Goal: Information Seeking & Learning: Learn about a topic

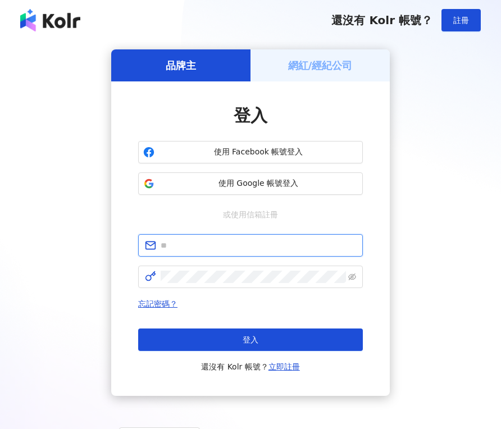
type input "**********"
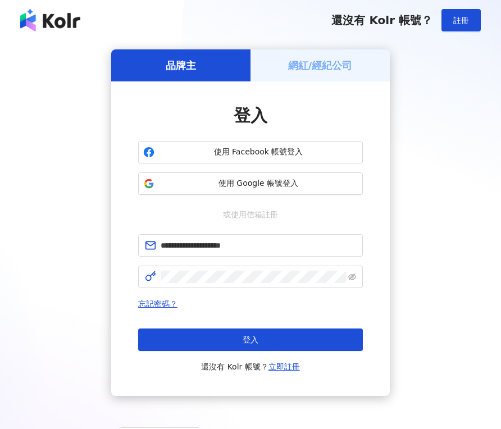
click at [233, 328] on div "忘記密碼？ 登入 還沒有 Kolr 帳號？ 立即註冊" at bounding box center [250, 335] width 225 height 76
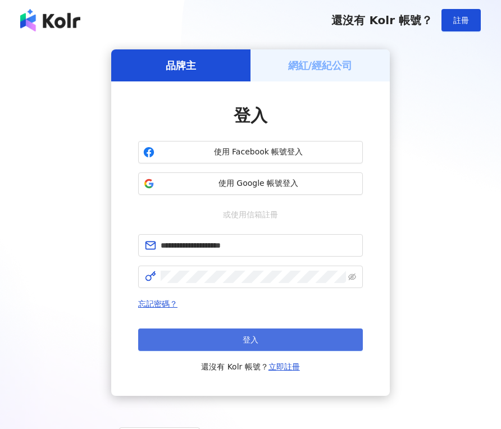
click at [232, 331] on button "登入" at bounding box center [250, 339] width 225 height 22
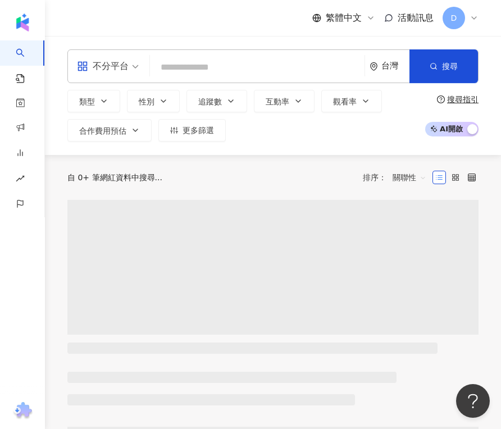
click at [217, 66] on input "search" at bounding box center [256, 67] width 205 height 21
paste input "*****"
type input "*****"
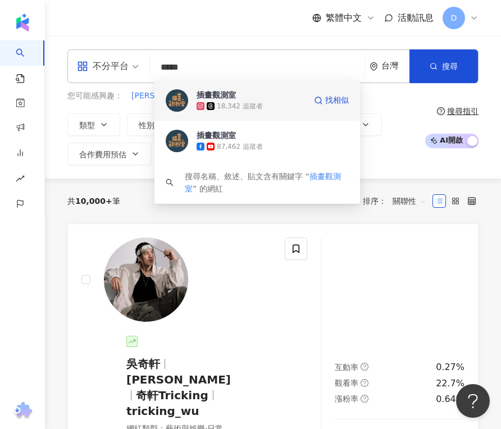
click at [168, 99] on img at bounding box center [177, 100] width 22 height 22
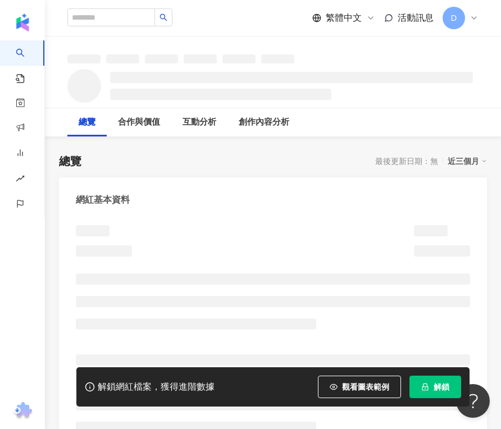
click at [428, 383] on icon "lock" at bounding box center [425, 387] width 8 height 8
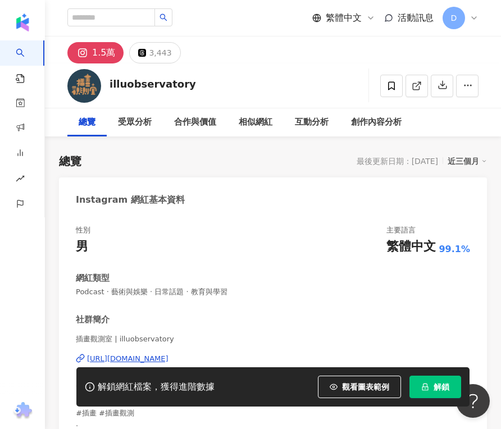
click at [434, 390] on span "解鎖" at bounding box center [441, 386] width 16 height 9
click at [258, 277] on div "網紅類型" at bounding box center [273, 278] width 394 height 12
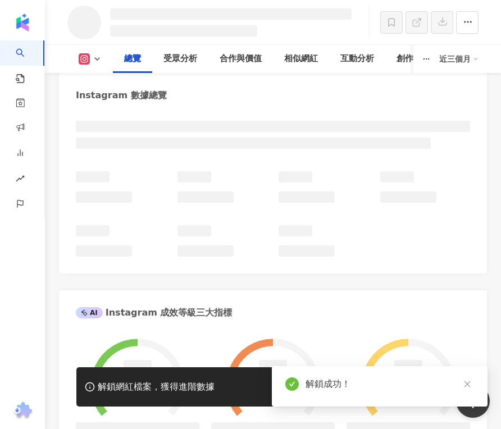
scroll to position [402, 0]
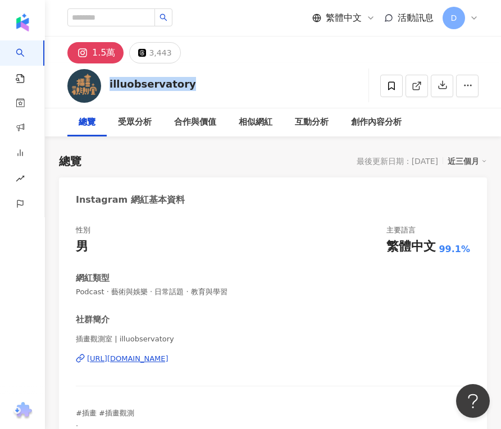
drag, startPoint x: 108, startPoint y: 83, endPoint x: 208, endPoint y: 84, distance: 99.4
click at [208, 84] on div "illuobservatory 追蹤數 14,899 互動率 0.81% 觀看率 42.4%" at bounding box center [273, 85] width 456 height 44
click at [231, 200] on div "Instagram 網紅基本資料" at bounding box center [273, 195] width 428 height 36
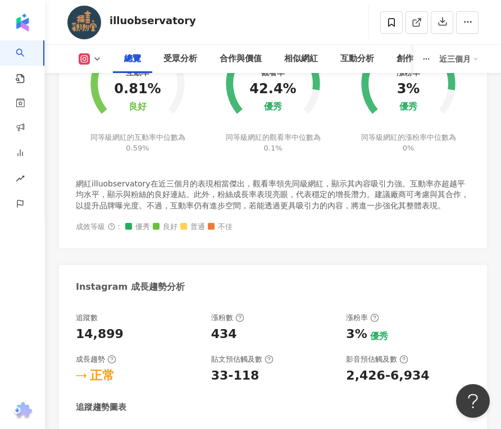
scroll to position [739, 0]
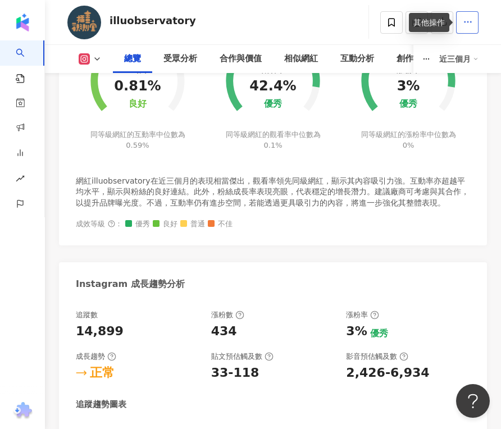
click at [468, 20] on icon "button" at bounding box center [467, 22] width 10 height 10
click at [341, 199] on div "網紅illuobservatory在近三個月的表現相當傑出，觀看率領先同級網紅，顯示其內容吸引力強。互動率亦超越平均水平，顯示與粉絲的良好連結。此外，粉絲成長…" at bounding box center [273, 202] width 394 height 53
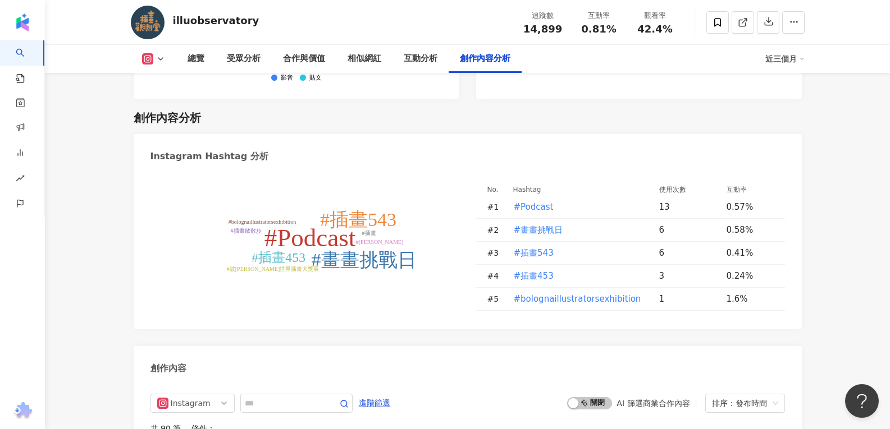
scroll to position [3184, 0]
